Goal: Information Seeking & Learning: Learn about a topic

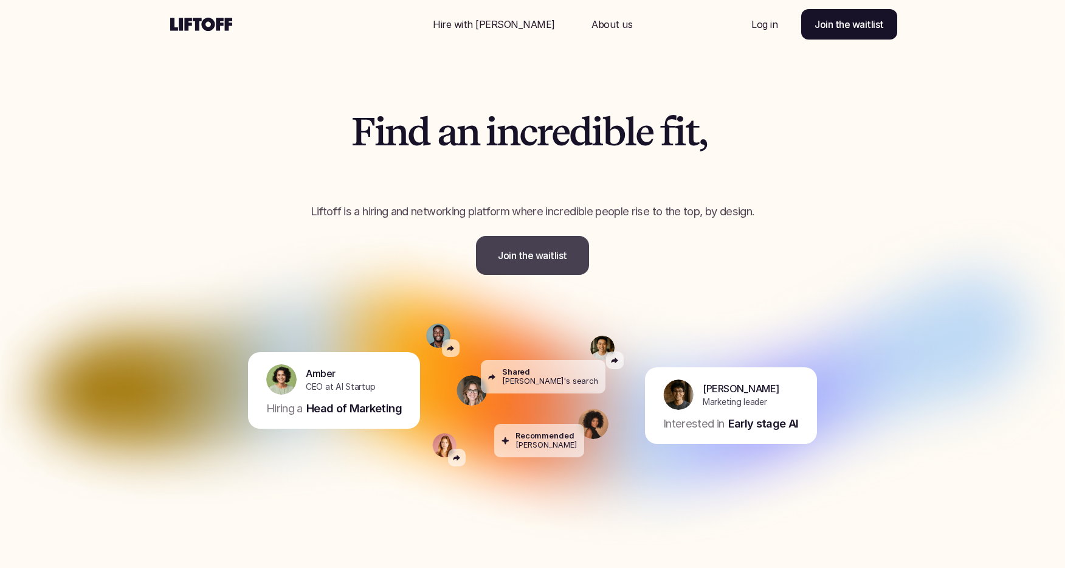
click at [554, 262] on p "Join the waitlist" at bounding box center [532, 255] width 69 height 15
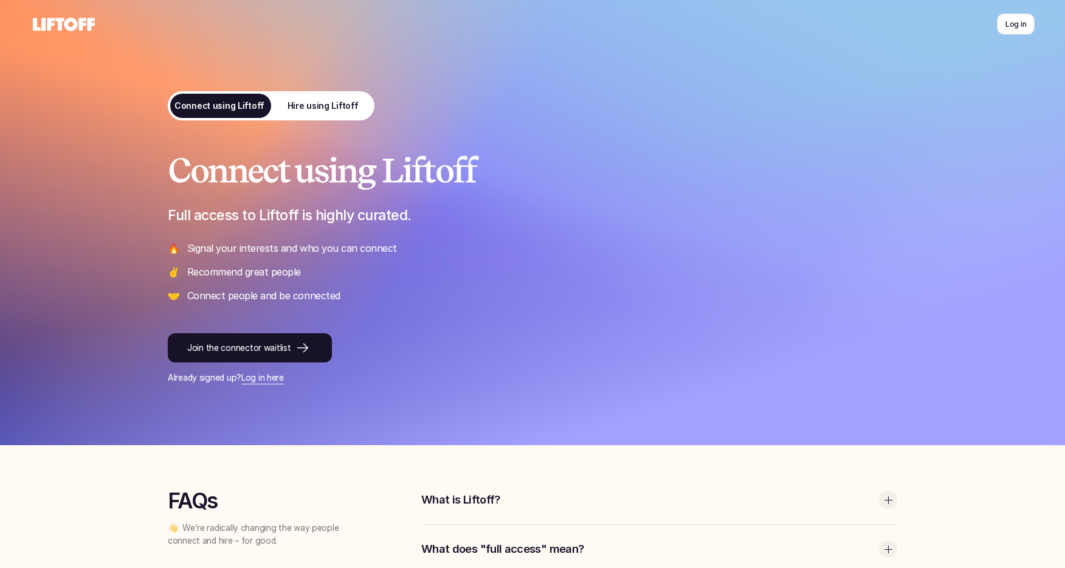
click at [81, 30] on use at bounding box center [64, 24] width 62 height 13
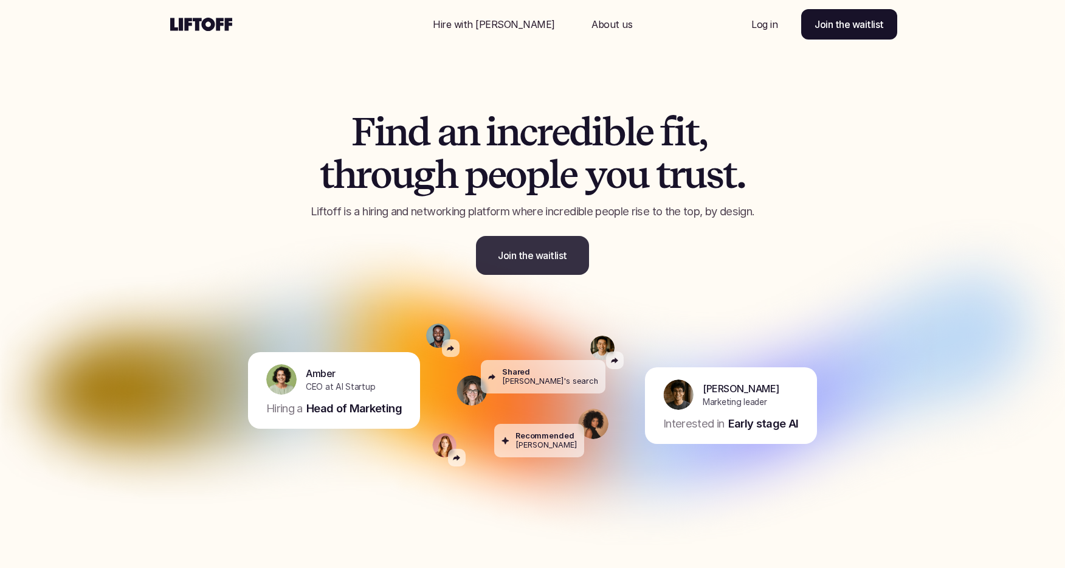
click at [544, 263] on link "Join the waitlist" at bounding box center [532, 255] width 113 height 39
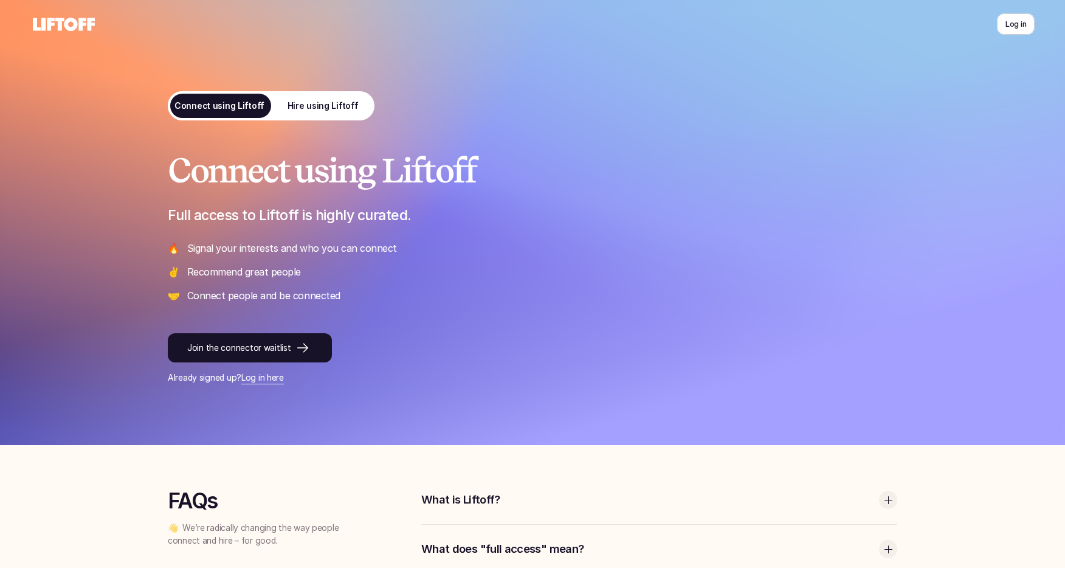
click at [78, 24] on icon at bounding box center [63, 24] width 67 height 19
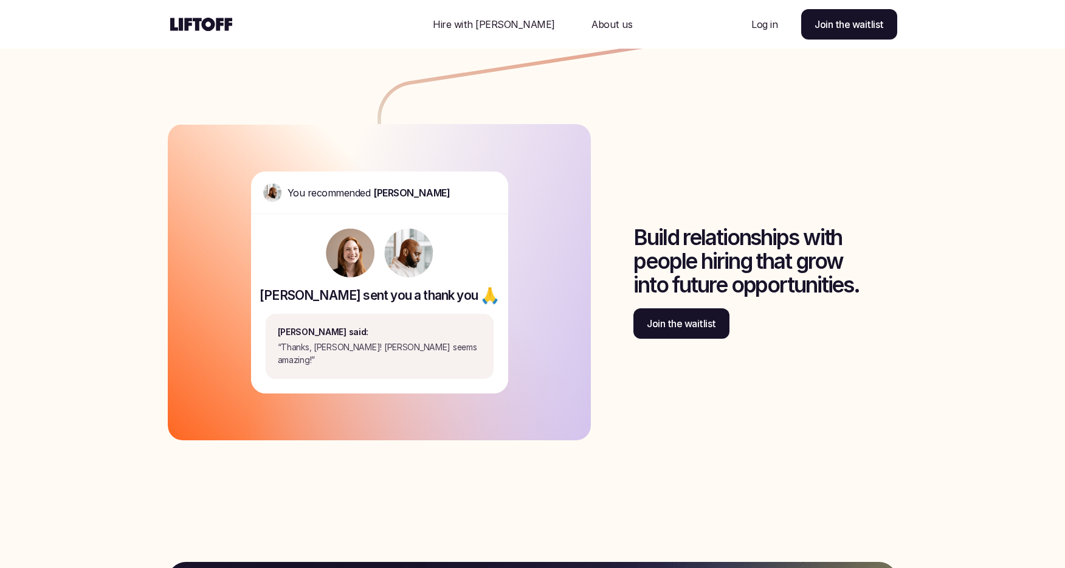
scroll to position [2664, 0]
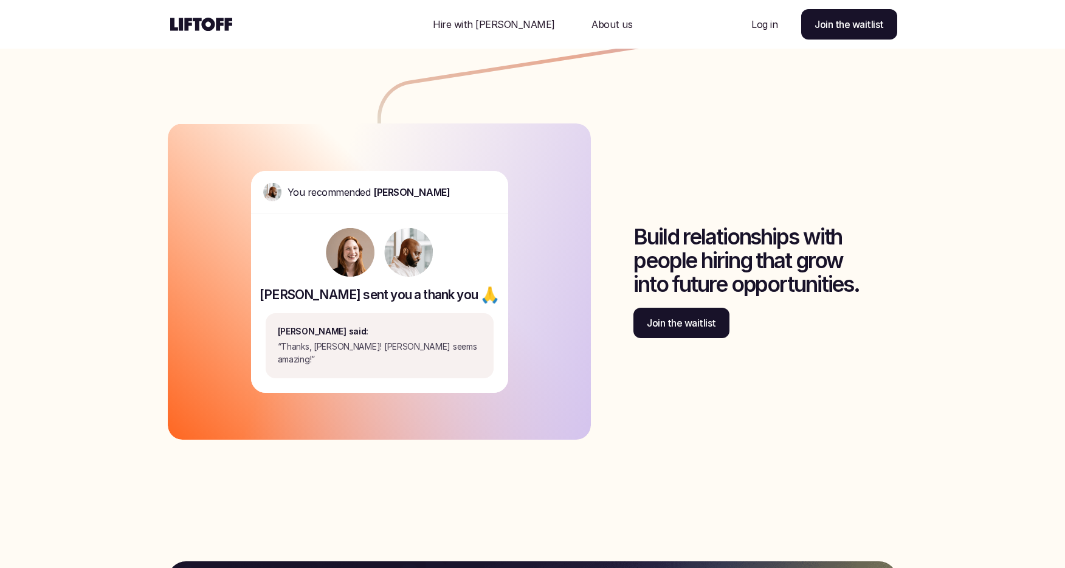
click at [586, 32] on div "Nav Link" at bounding box center [612, 24] width 70 height 29
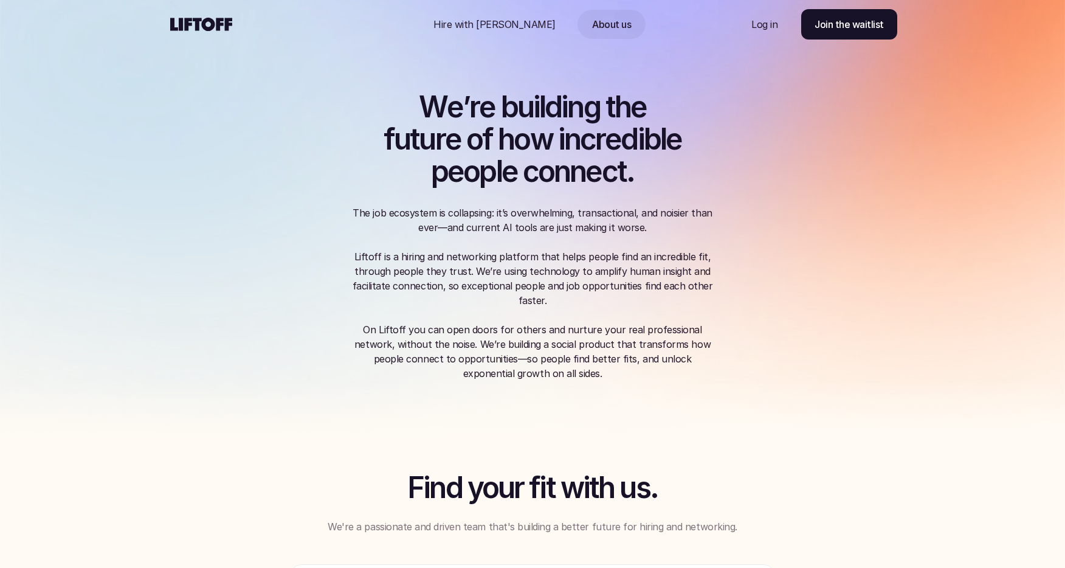
drag, startPoint x: 469, startPoint y: 274, endPoint x: 576, endPoint y: 296, distance: 110.0
click at [576, 296] on p "The job ecosystem is collapsing: it’s overwhelming, transactional, and noisier …" at bounding box center [532, 257] width 365 height 102
click at [580, 279] on p "The job ecosystem is collapsing: it’s overwhelming, transactional, and noisier …" at bounding box center [532, 257] width 365 height 102
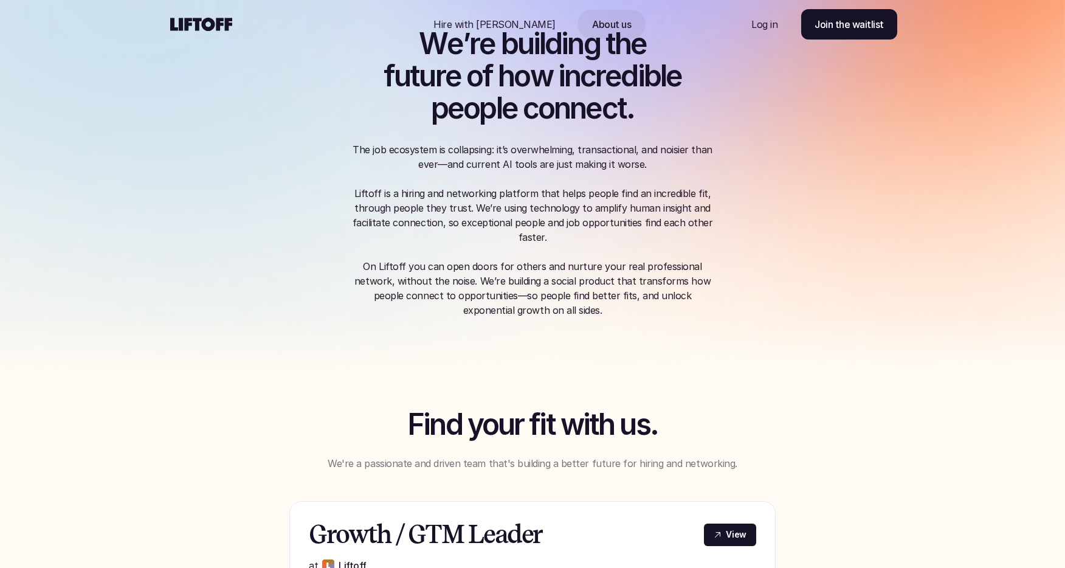
scroll to position [85, 0]
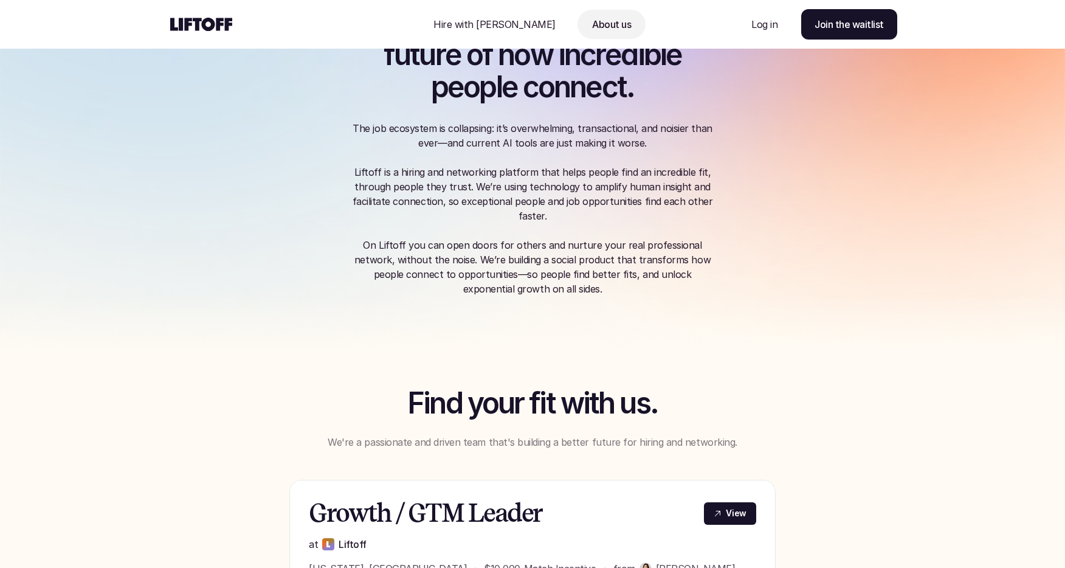
drag, startPoint x: 531, startPoint y: 266, endPoint x: 541, endPoint y: 274, distance: 12.9
click at [541, 274] on p "On Liftoff you can open doors for others and nurture your real professional net…" at bounding box center [532, 267] width 365 height 58
drag, startPoint x: 501, startPoint y: 250, endPoint x: 549, endPoint y: 273, distance: 52.8
click at [549, 273] on p "On Liftoff you can open doors for others and nurture your real professional net…" at bounding box center [532, 267] width 365 height 58
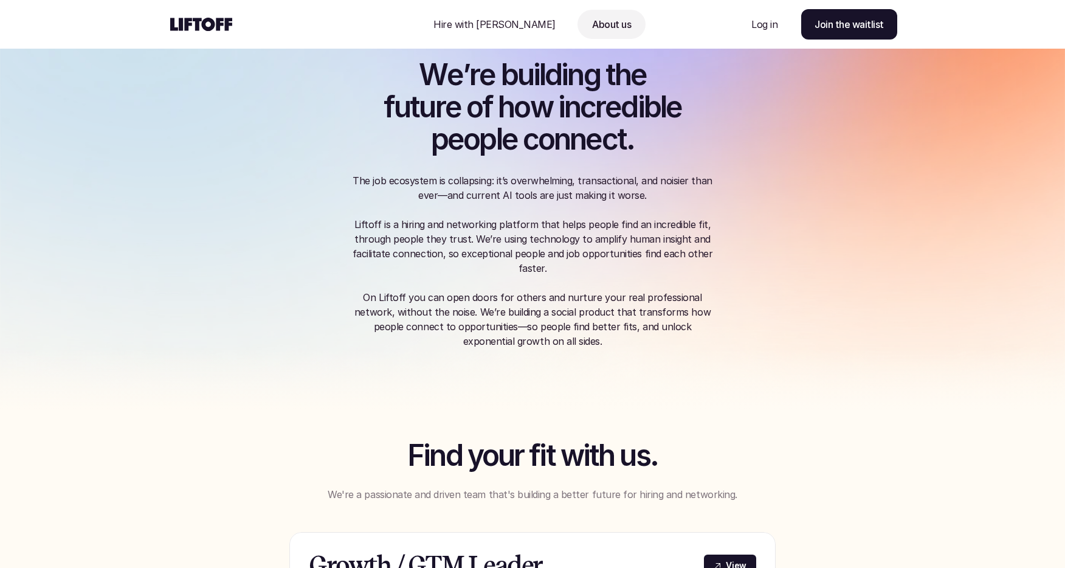
scroll to position [0, 0]
